Goal: Task Accomplishment & Management: Check status

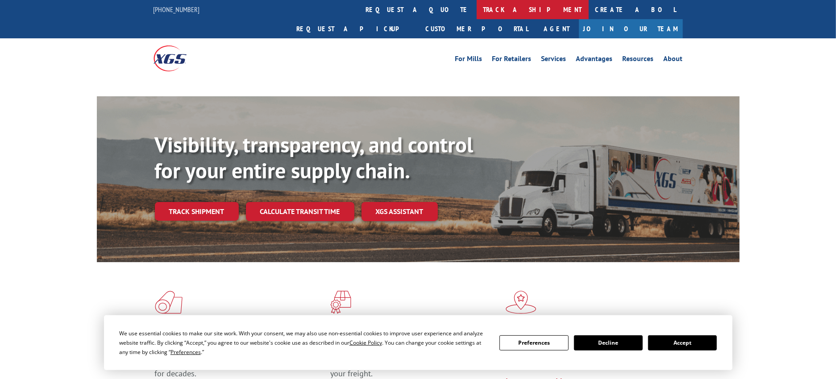
click at [477, 15] on link "track a shipment" at bounding box center [533, 9] width 112 height 19
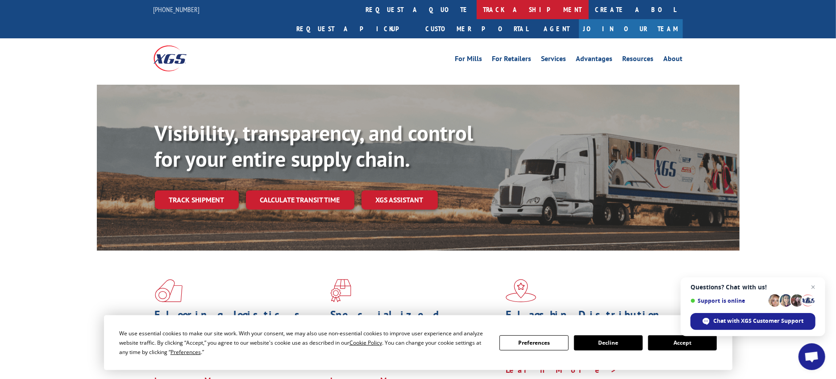
click at [477, 9] on link "track a shipment" at bounding box center [533, 9] width 112 height 19
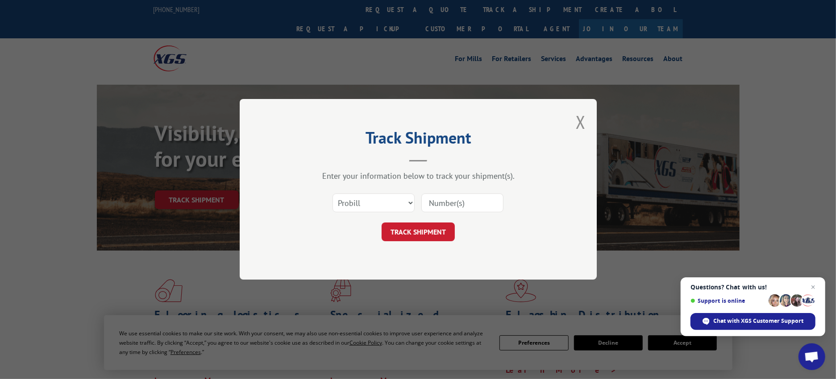
drag, startPoint x: 472, startPoint y: 204, endPoint x: 468, endPoint y: 211, distance: 7.7
click at [472, 204] on input at bounding box center [462, 203] width 82 height 19
paste input "17640083"
type input "17640083"
click at [446, 226] on button "TRACK SHIPMENT" at bounding box center [417, 232] width 73 height 19
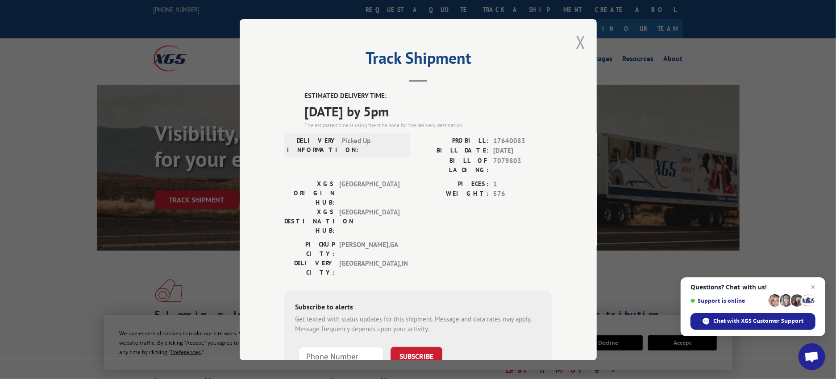
click at [576, 41] on button "Close modal" at bounding box center [581, 42] width 10 height 24
